Goal: Task Accomplishment & Management: Complete application form

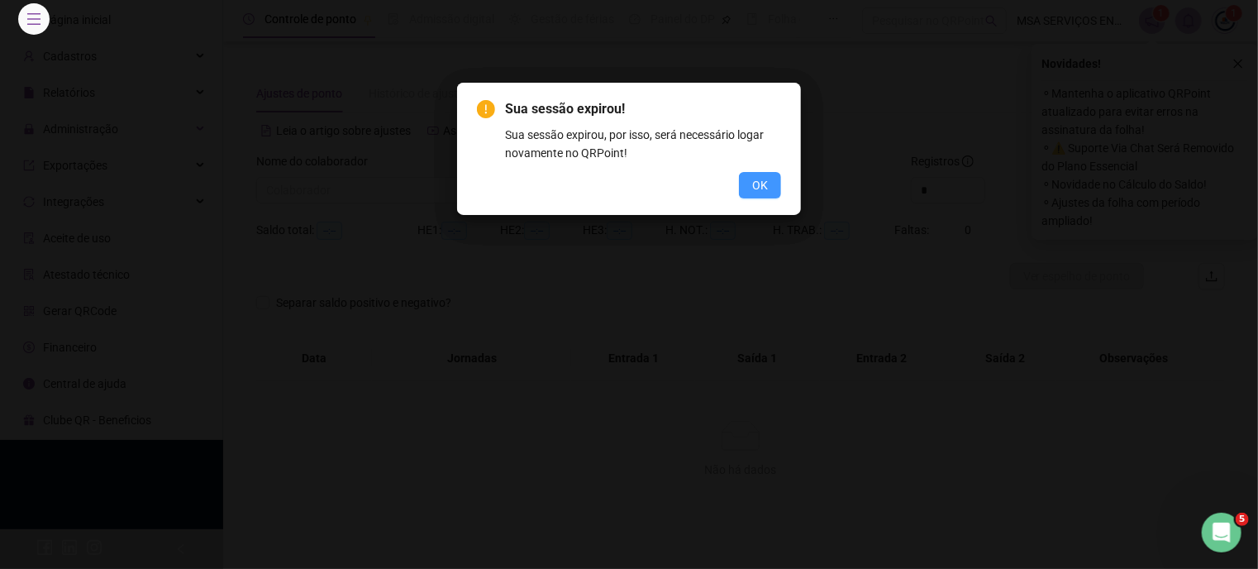
click at [769, 194] on button "OK" at bounding box center [760, 185] width 42 height 26
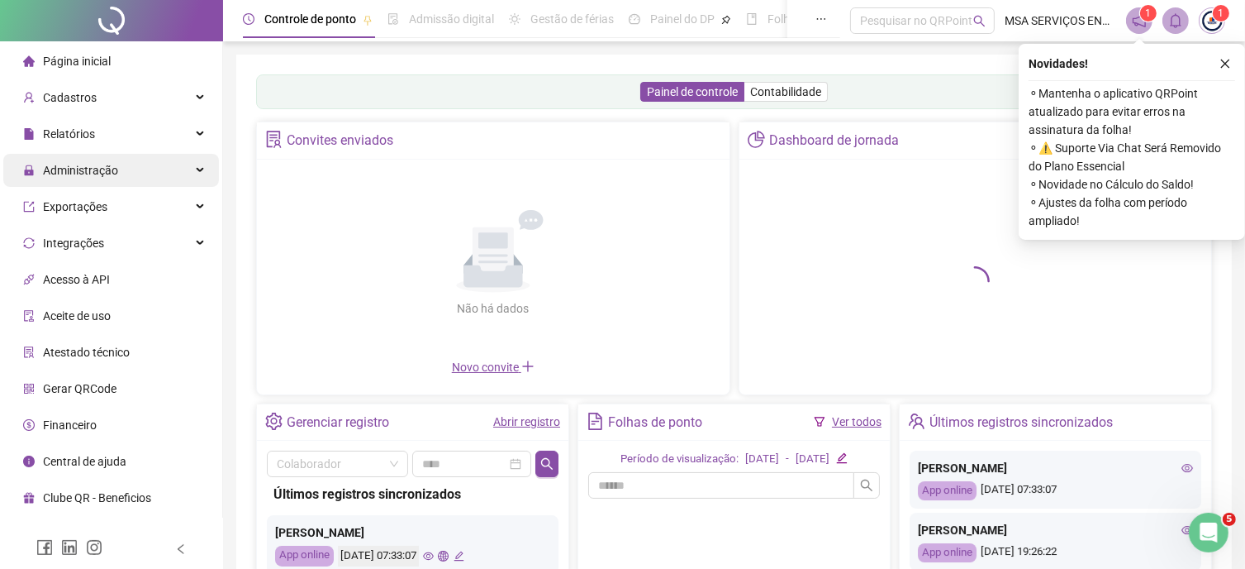
click at [168, 174] on div "Administração" at bounding box center [111, 170] width 216 height 33
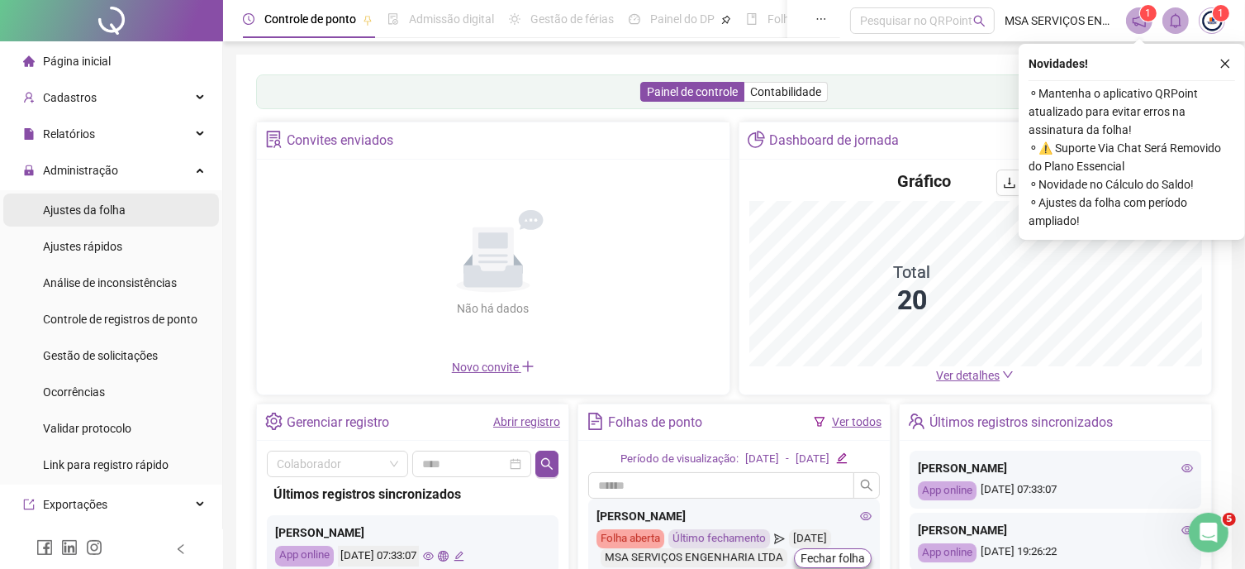
click at [138, 217] on li "Ajustes da folha" at bounding box center [111, 209] width 216 height 33
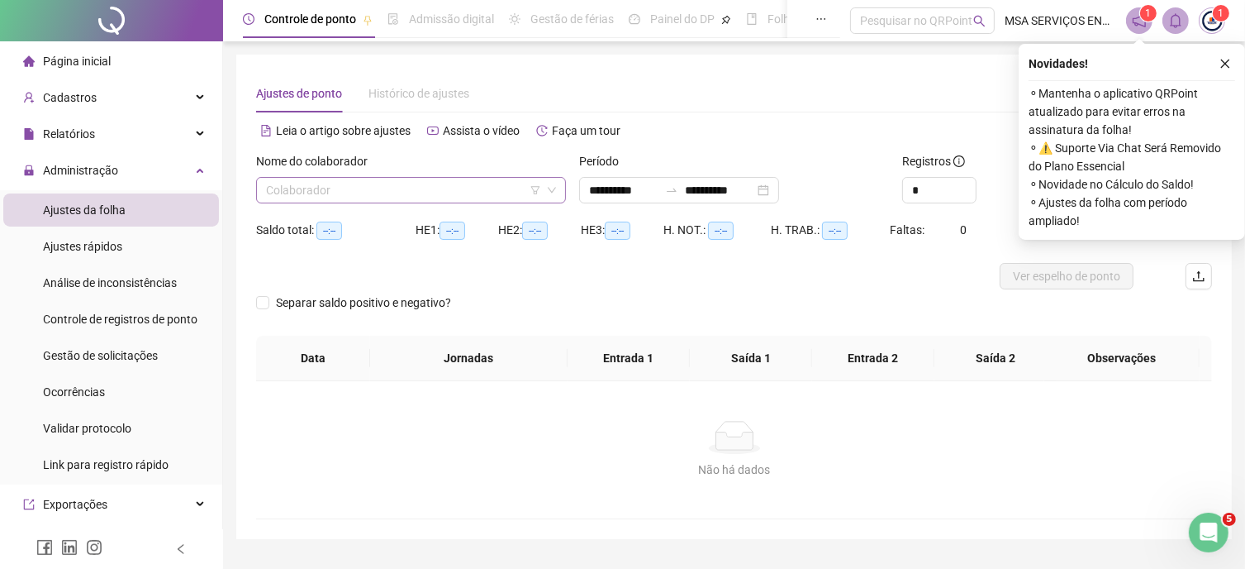
click at [390, 186] on input "search" at bounding box center [403, 190] width 275 height 25
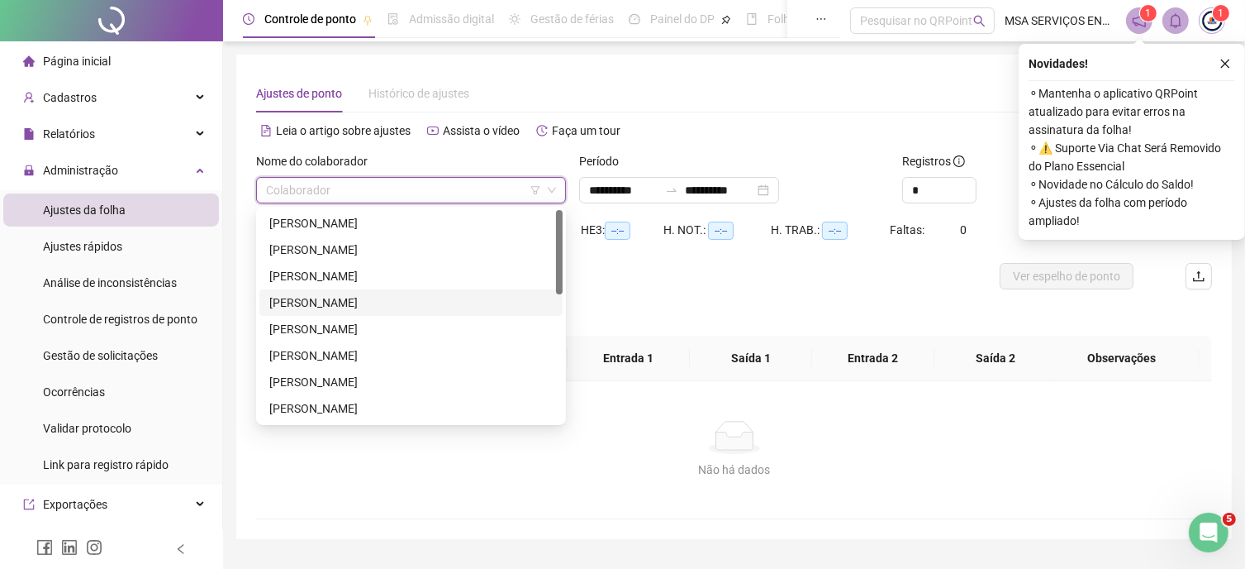
click at [381, 295] on div "CAIO GABRIEL DA SILVA" at bounding box center [410, 302] width 283 height 18
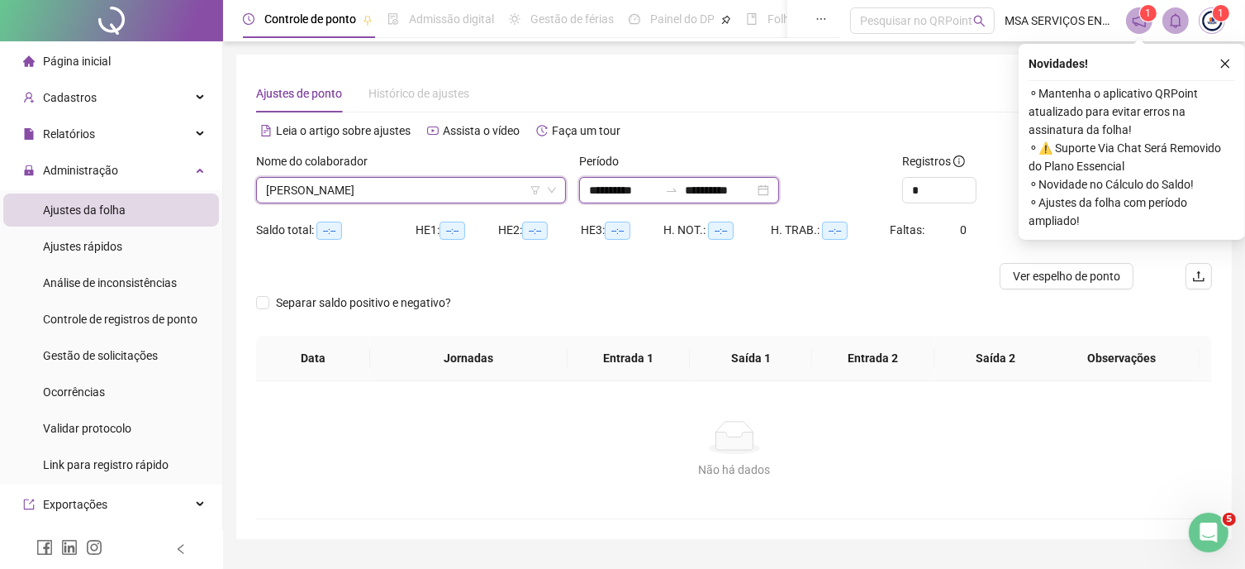
click at [745, 191] on input "**********" at bounding box center [719, 190] width 69 height 18
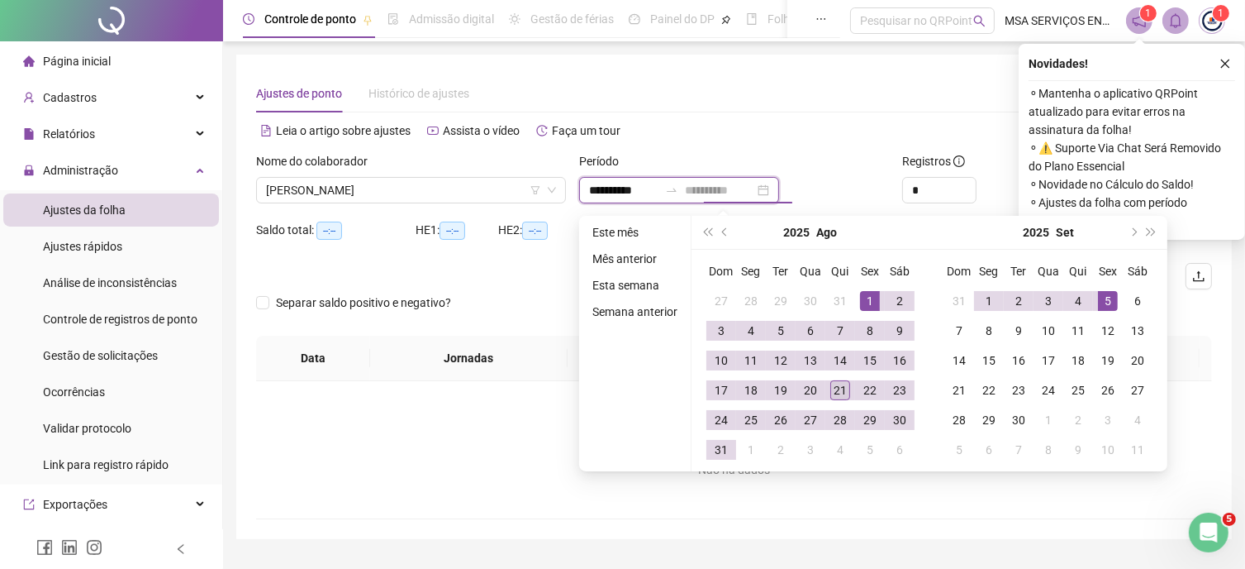
type input "**********"
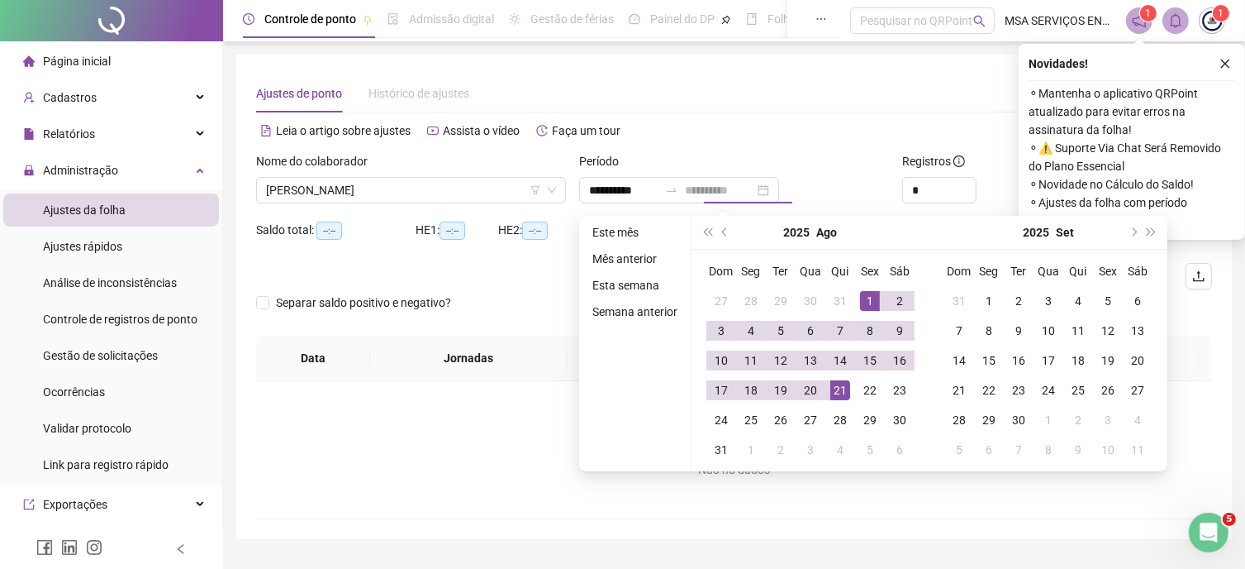
click at [846, 387] on div "21" at bounding box center [841, 390] width 20 height 20
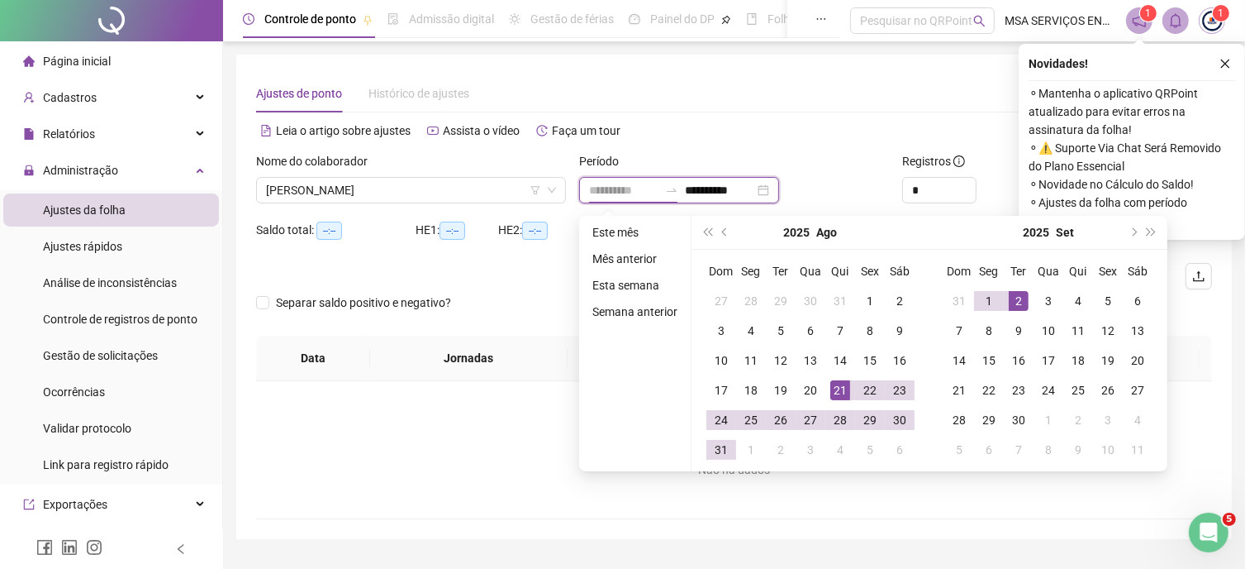
type input "**********"
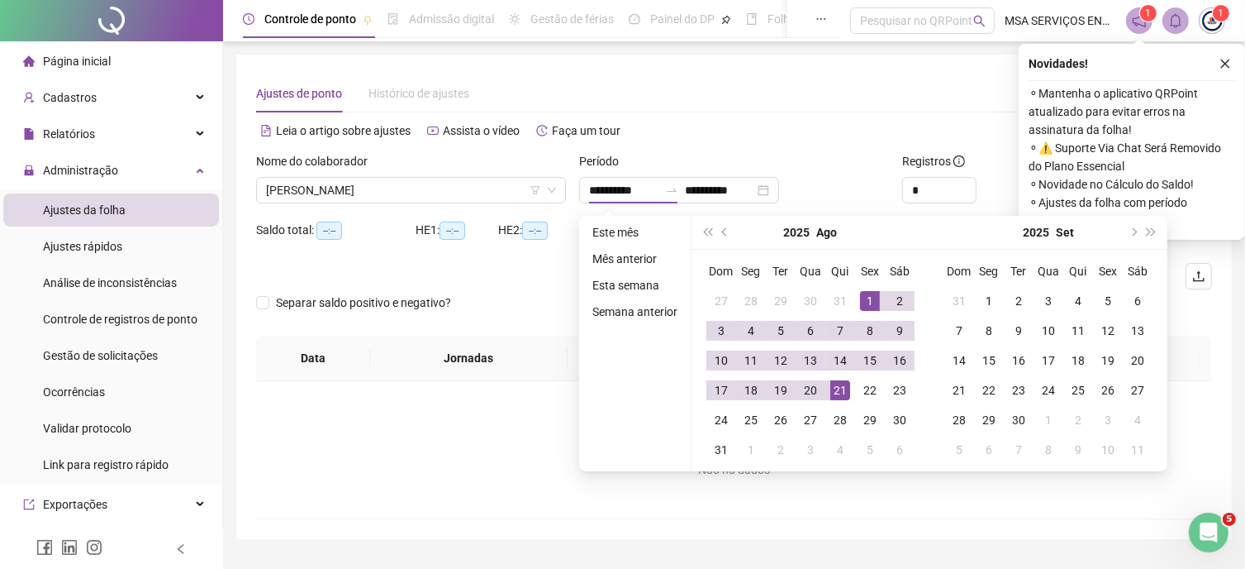
click at [1236, 62] on div "Novidades ! ⚬ Mantenha o aplicativo QRPoint atualizado para evitar erros na ass…" at bounding box center [1132, 142] width 226 height 196
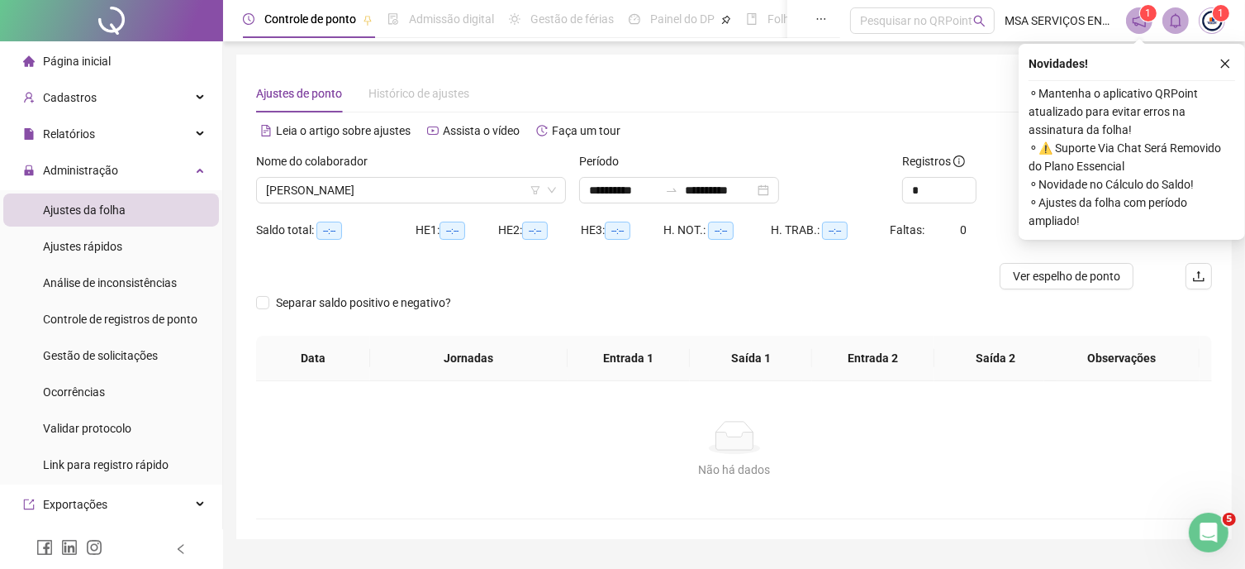
click at [1229, 62] on button "button" at bounding box center [1226, 64] width 20 height 20
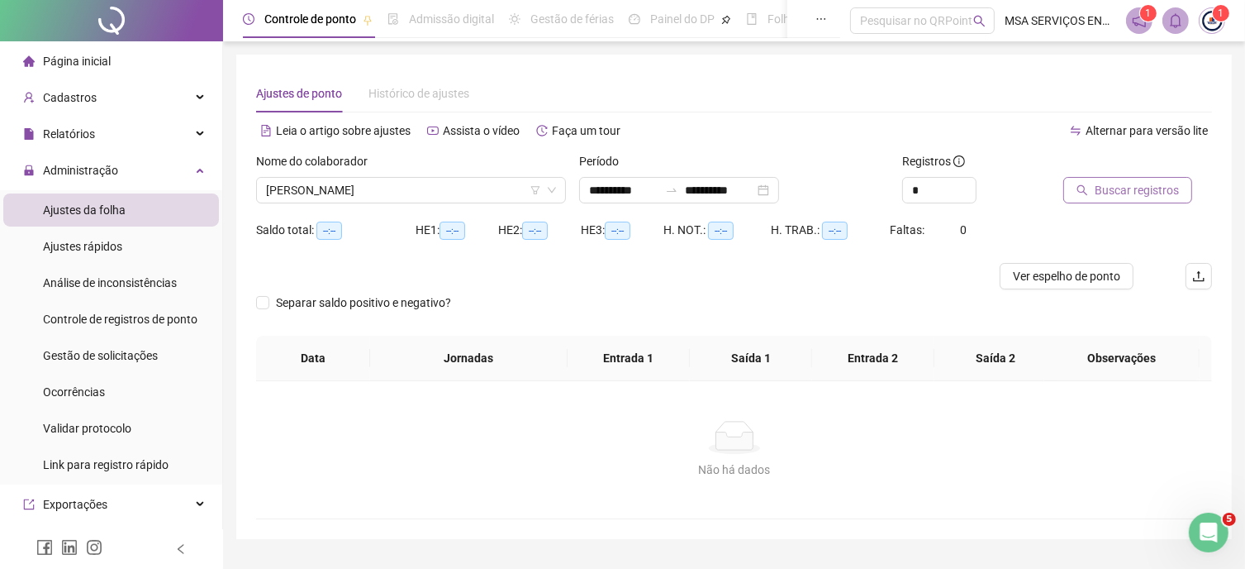
click at [1131, 184] on span "Buscar registros" at bounding box center [1137, 190] width 84 height 18
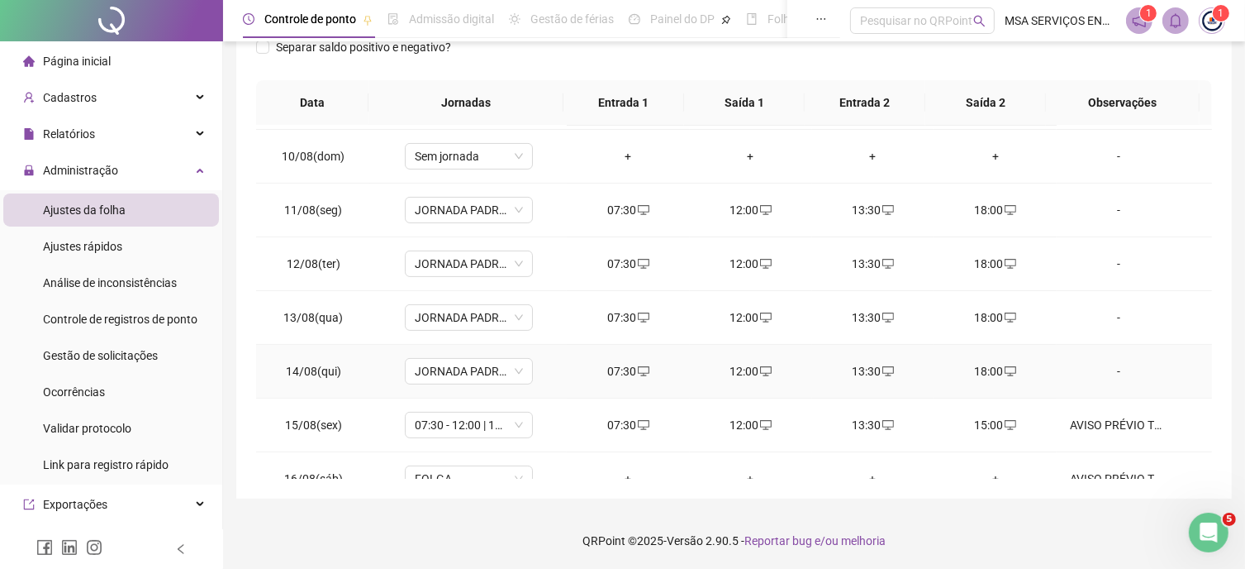
scroll to position [771, 0]
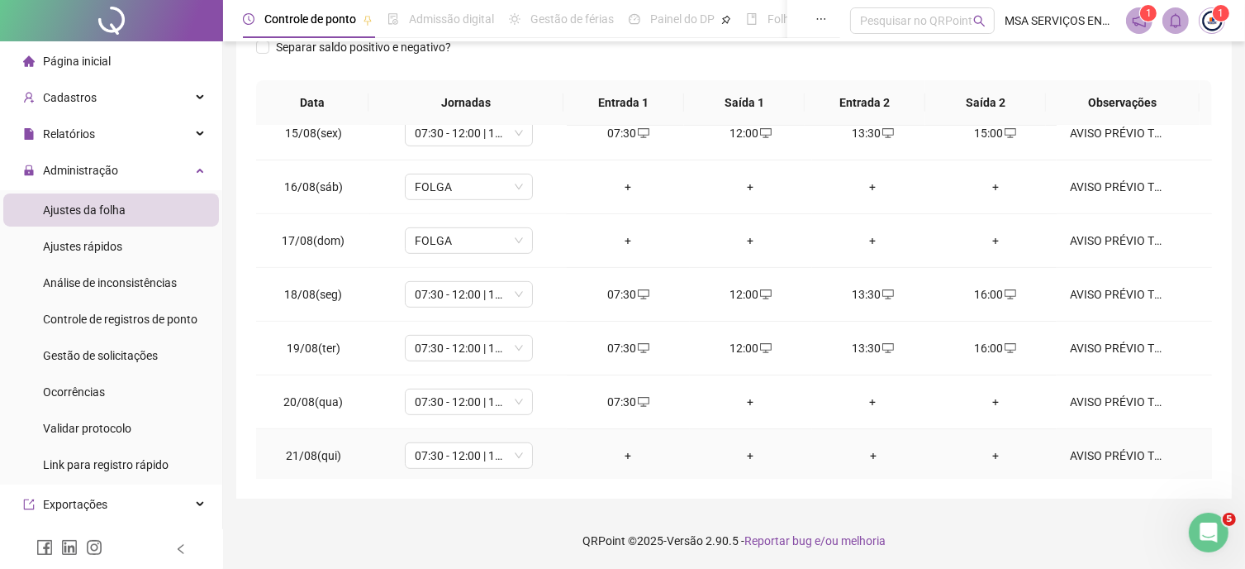
click at [622, 453] on div "+" at bounding box center [628, 455] width 96 height 18
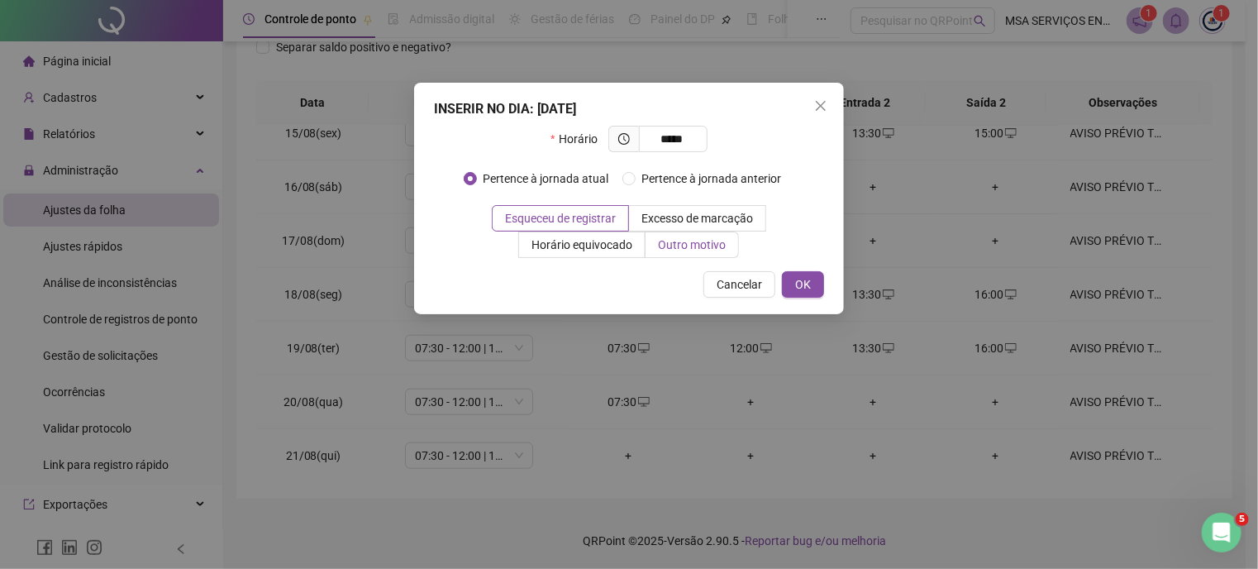
type input "*****"
click at [680, 240] on span "Outro motivo" at bounding box center [692, 244] width 68 height 13
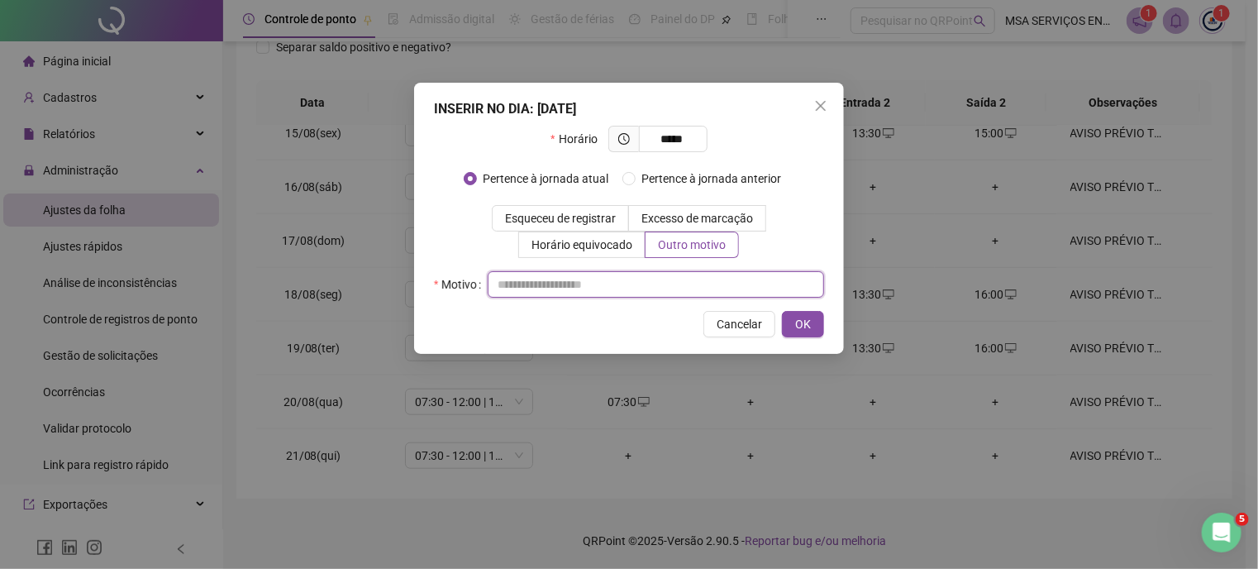
click at [640, 271] on div at bounding box center [656, 284] width 336 height 26
type input "*"
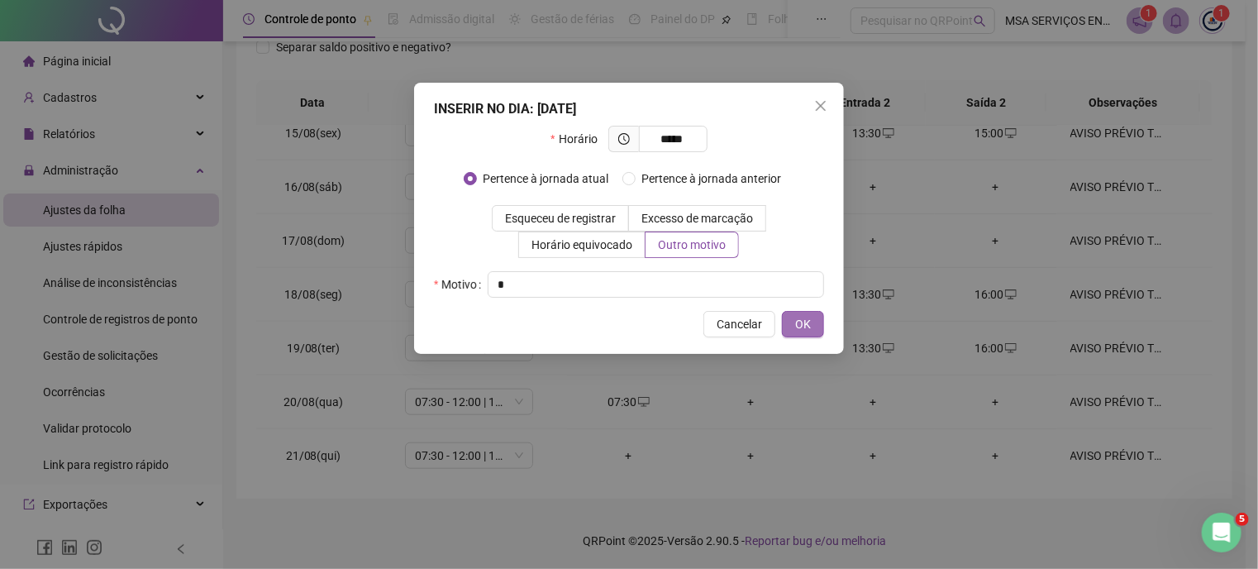
click at [795, 317] on span "OK" at bounding box center [803, 324] width 16 height 18
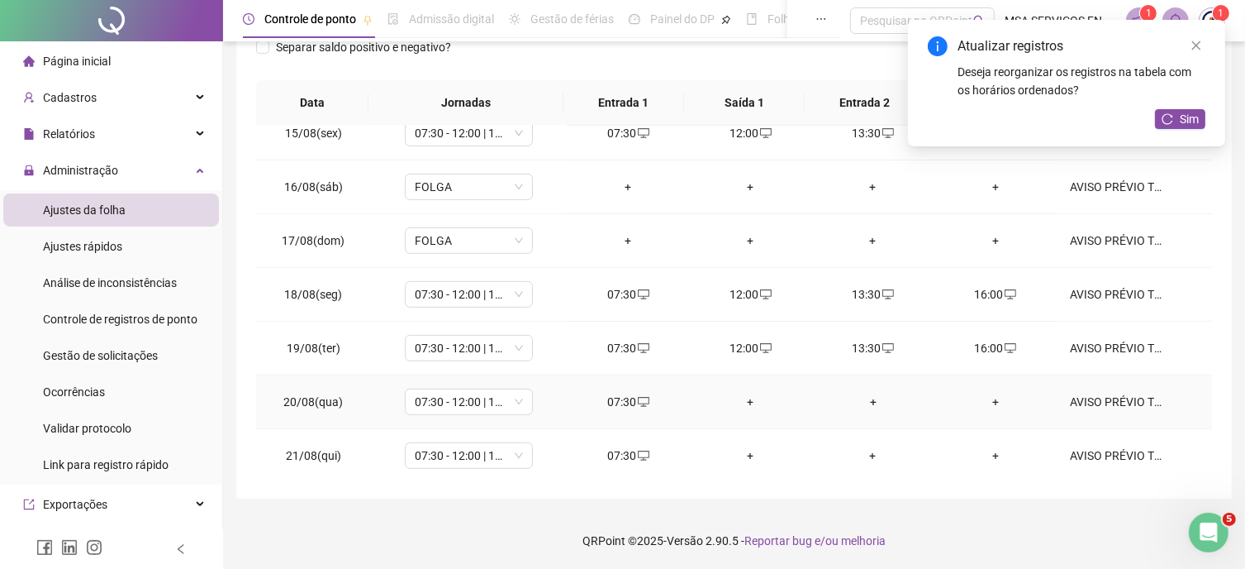
click at [740, 400] on div "+" at bounding box center [751, 402] width 96 height 18
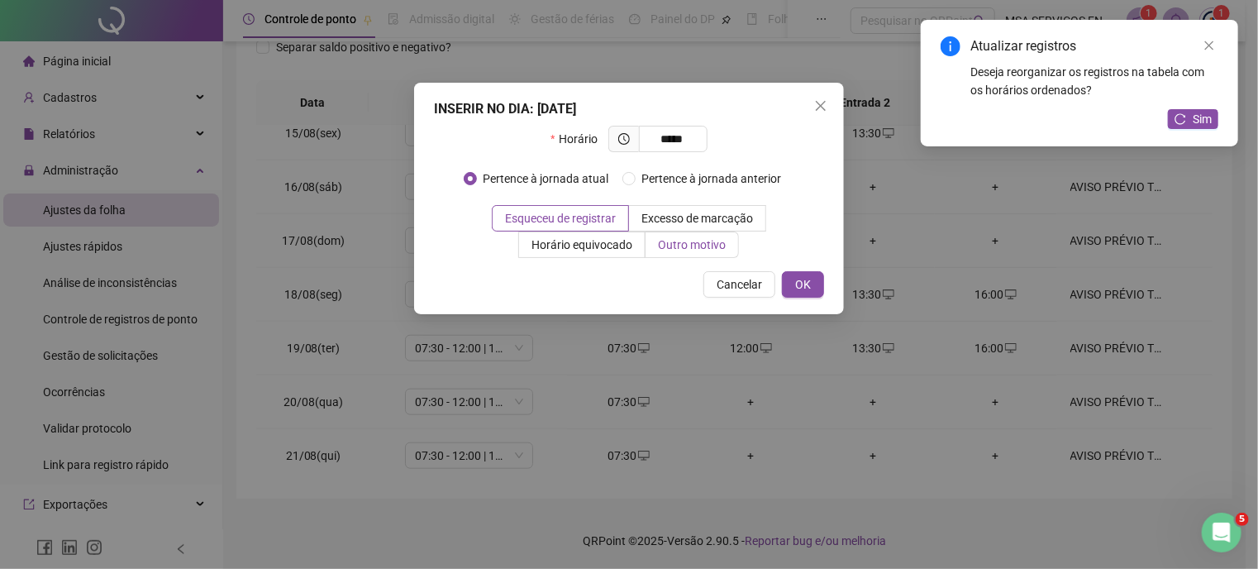
type input "*****"
click at [721, 238] on span "Outro motivo" at bounding box center [692, 244] width 68 height 13
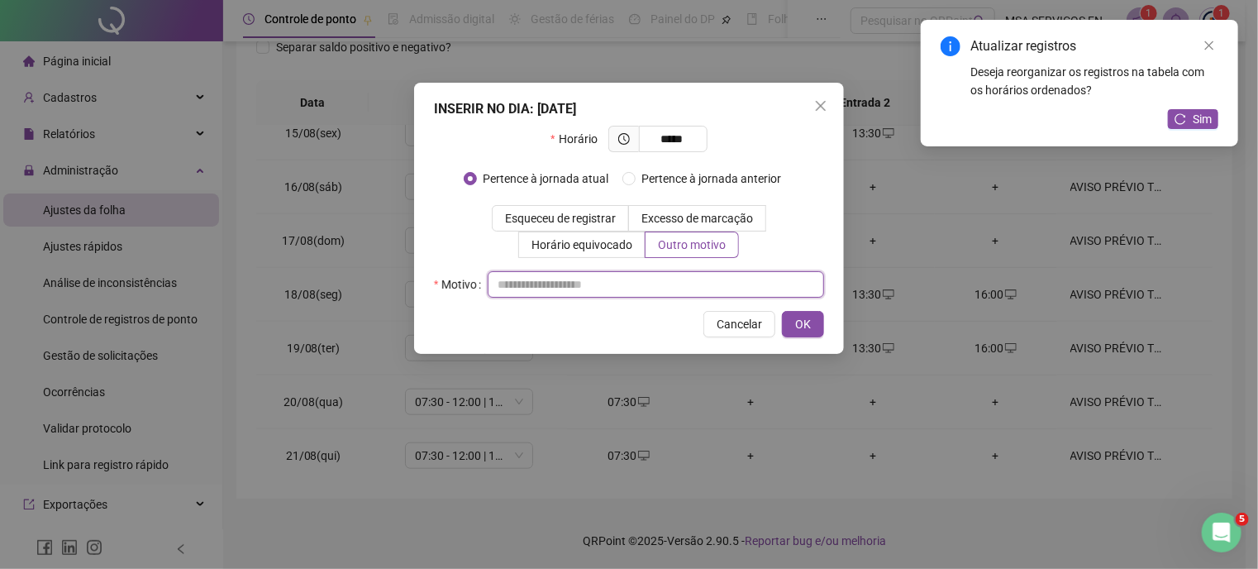
click at [651, 283] on input "text" at bounding box center [656, 284] width 336 height 26
type input "*"
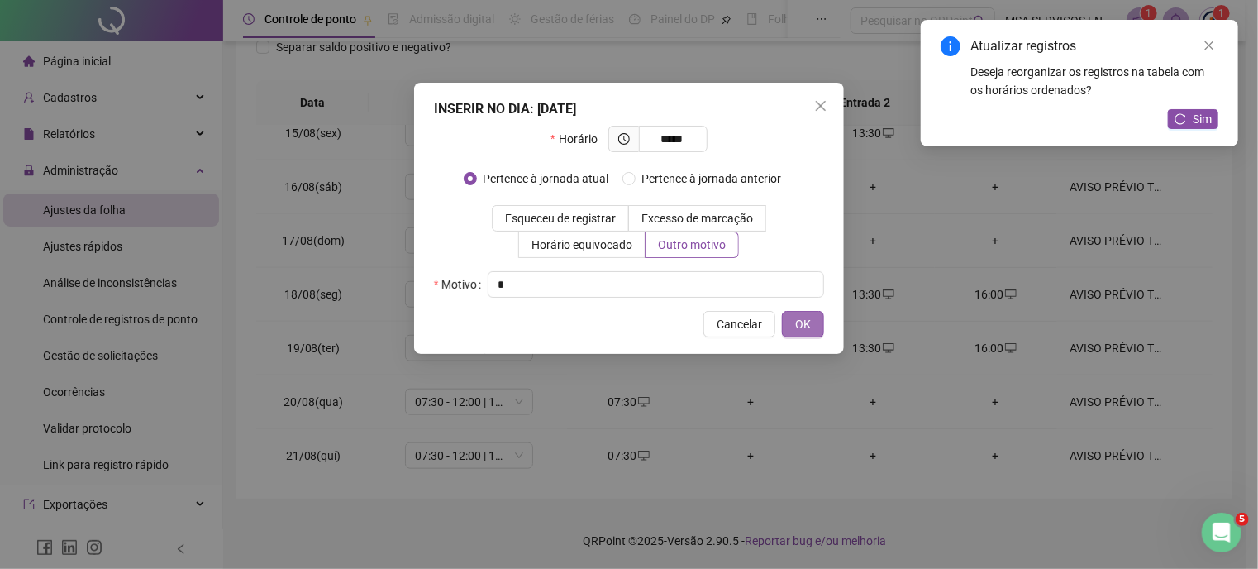
click at [823, 321] on button "OK" at bounding box center [803, 324] width 42 height 26
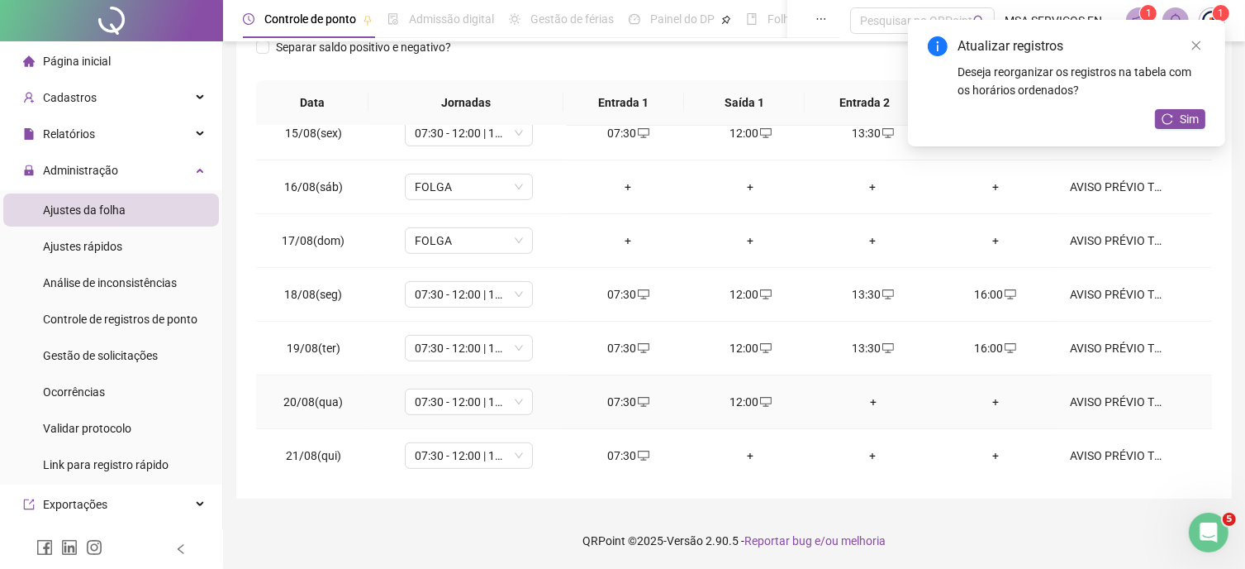
click at [864, 396] on div "+" at bounding box center [874, 402] width 96 height 18
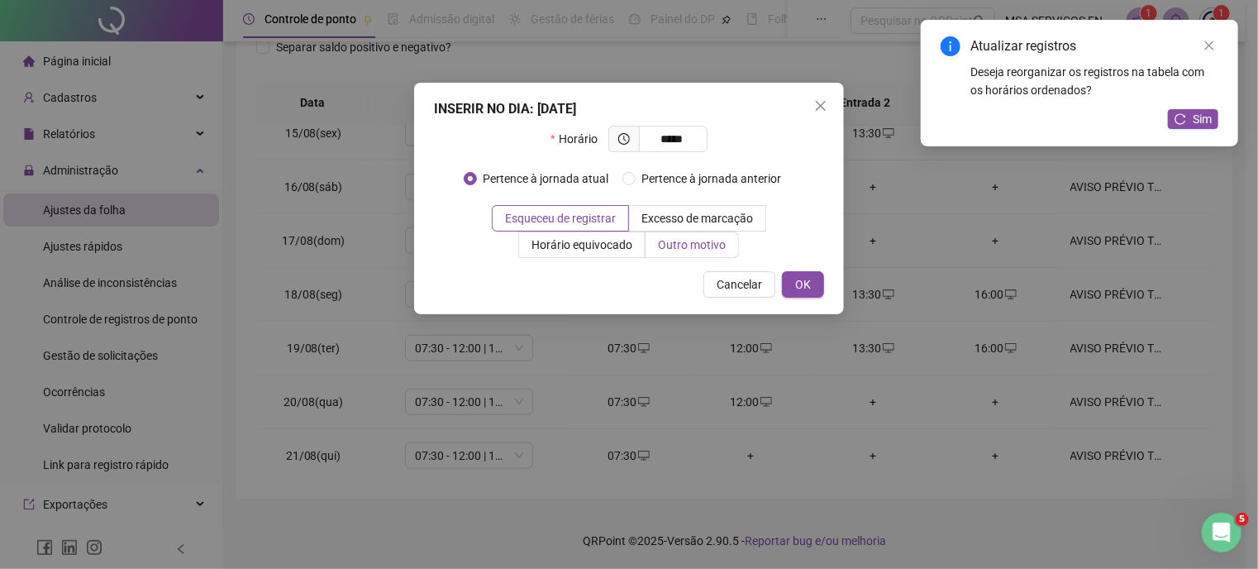
type input "*****"
click at [671, 249] on span "Outro motivo" at bounding box center [692, 244] width 68 height 13
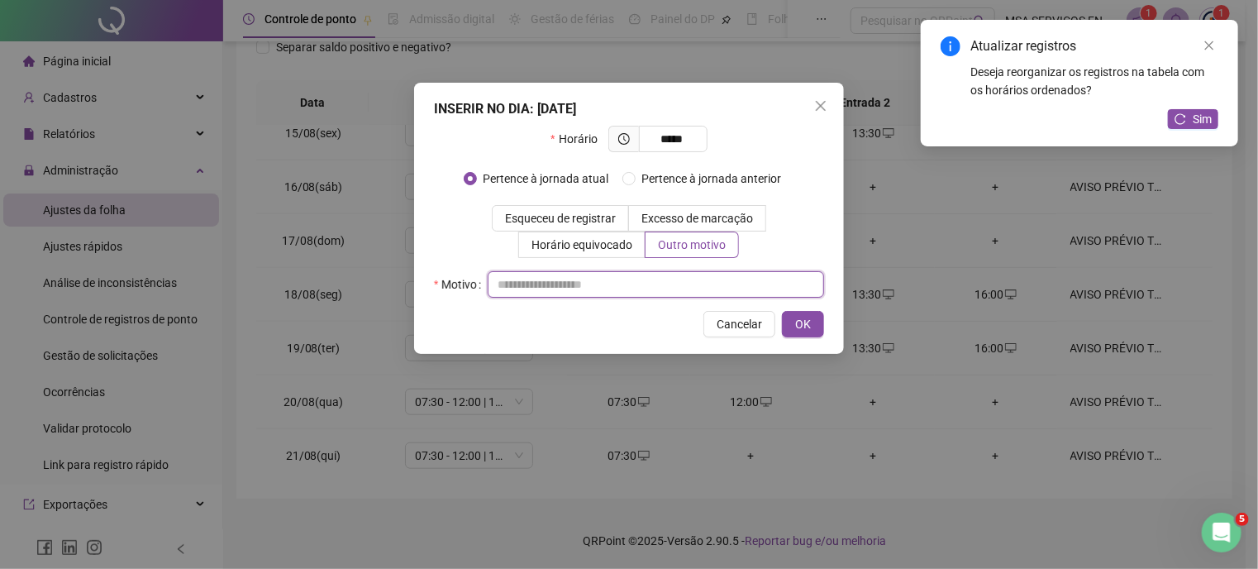
click at [661, 283] on input "text" at bounding box center [656, 284] width 336 height 26
type input "*"
drag, startPoint x: 810, startPoint y: 321, endPoint x: 869, endPoint y: 345, distance: 64.1
click at [810, 320] on span "OK" at bounding box center [803, 324] width 16 height 18
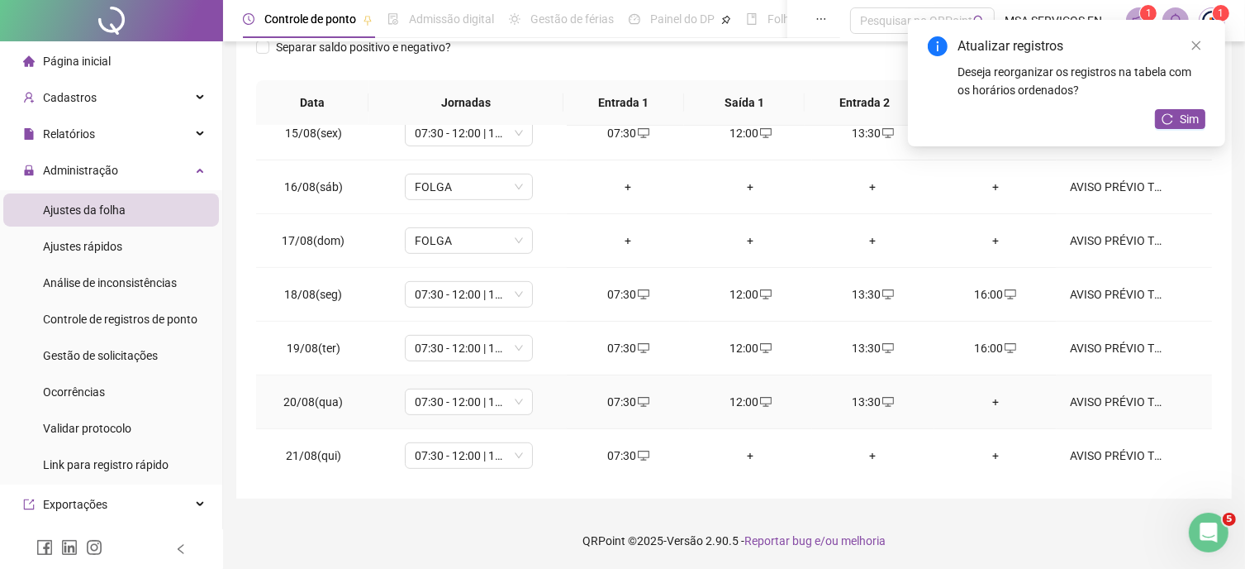
click at [989, 400] on div "+" at bounding box center [996, 402] width 96 height 18
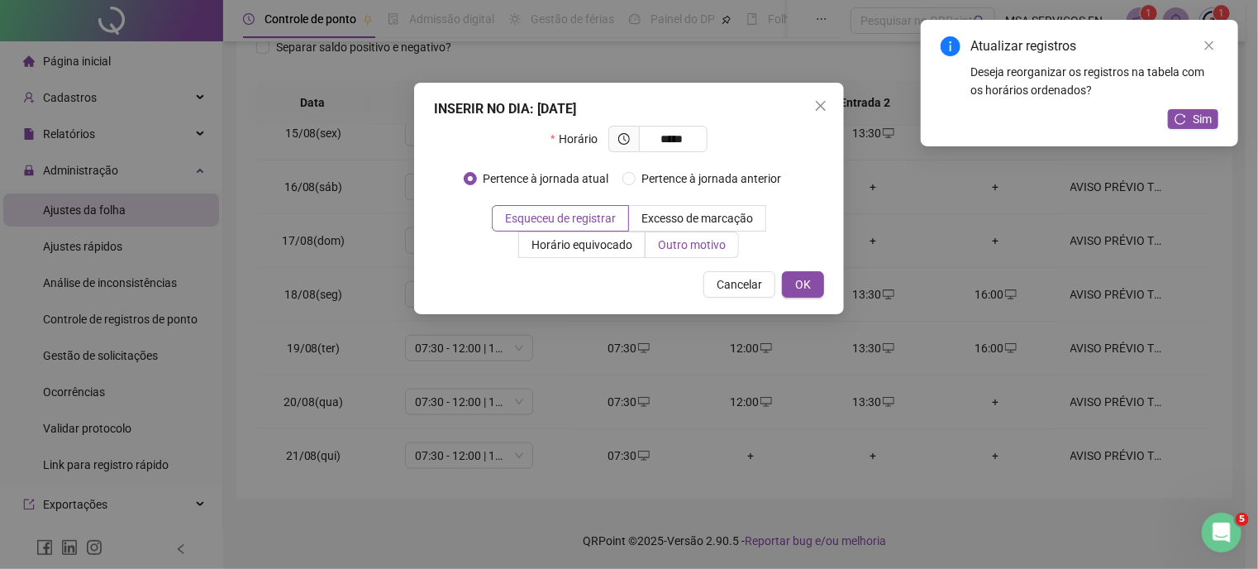
type input "*****"
click at [663, 256] on label "Outro motivo" at bounding box center [691, 244] width 93 height 26
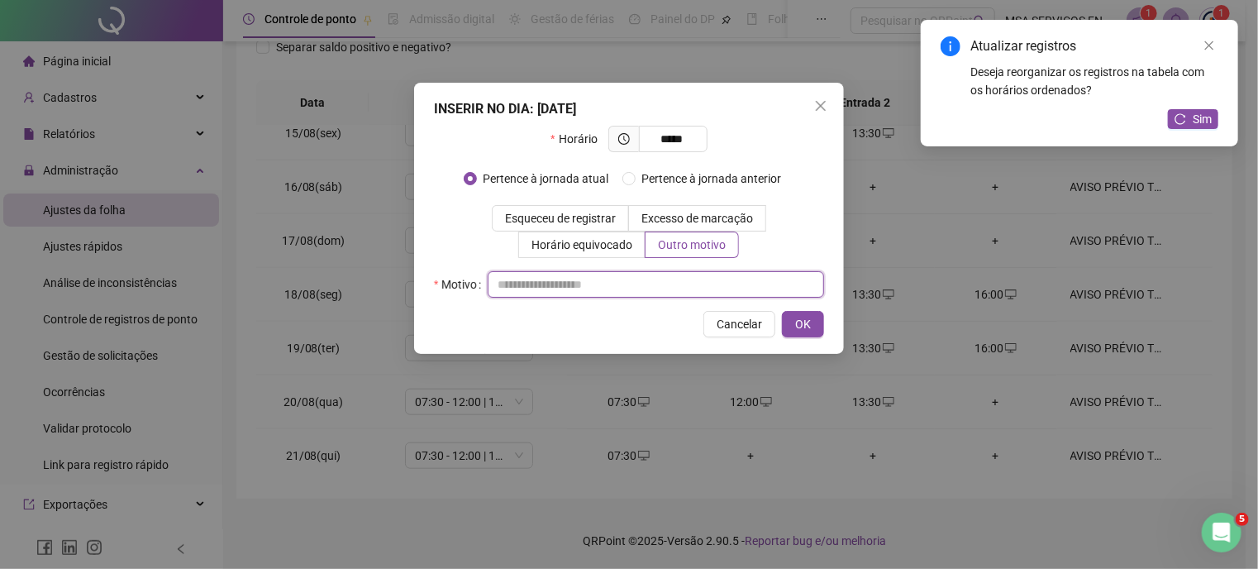
click at [642, 293] on input "text" at bounding box center [656, 284] width 336 height 26
type input "*"
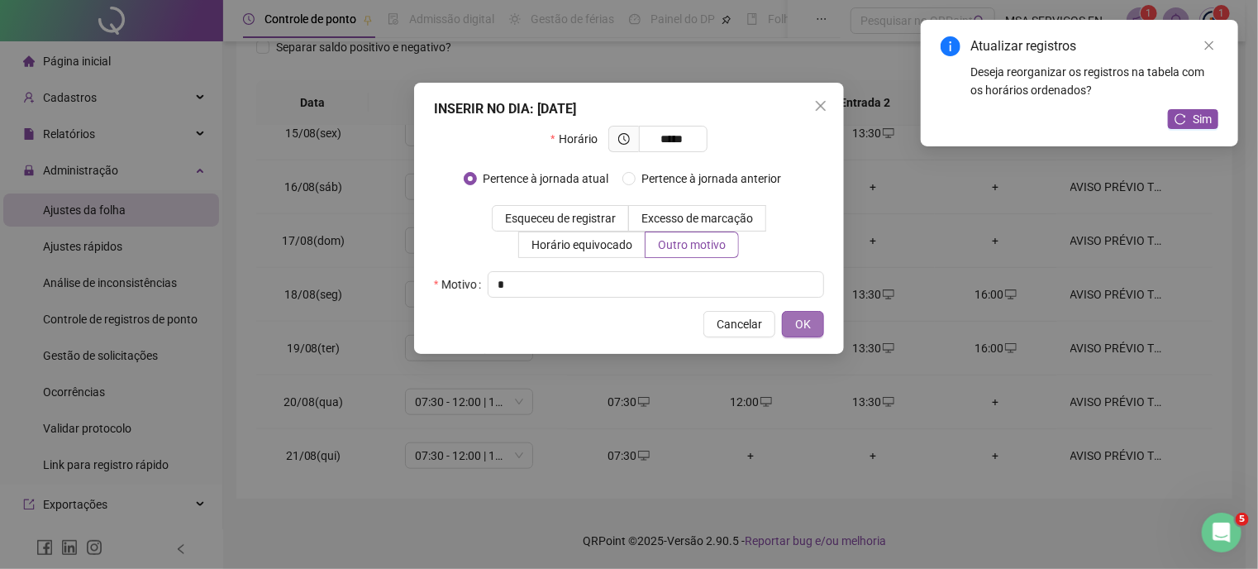
click at [800, 320] on span "OK" at bounding box center [803, 324] width 16 height 18
